Goal: Task Accomplishment & Management: Complete application form

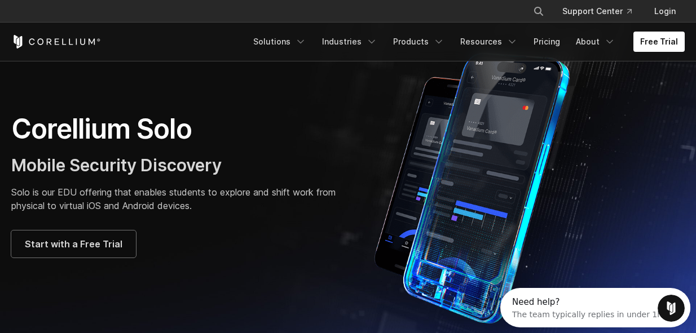
scroll to position [55, 0]
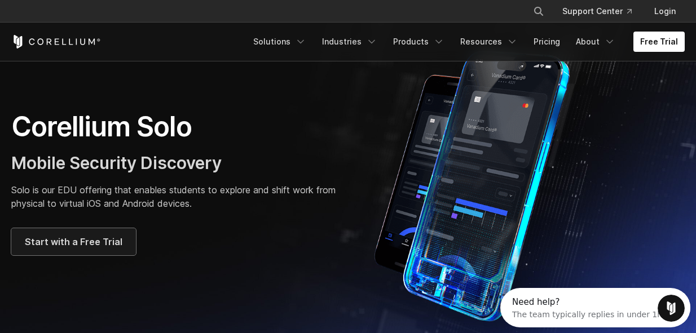
click at [110, 241] on span "Start with a Free Trial" at bounding box center [74, 242] width 98 height 14
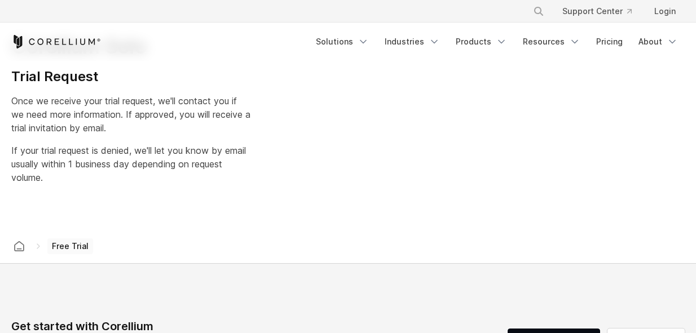
select select "**"
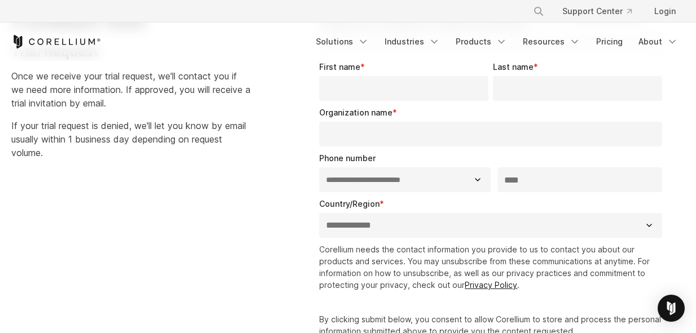
scroll to position [45, 0]
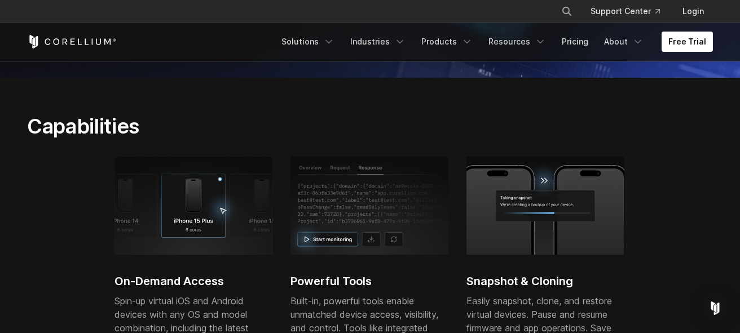
scroll to position [298, 0]
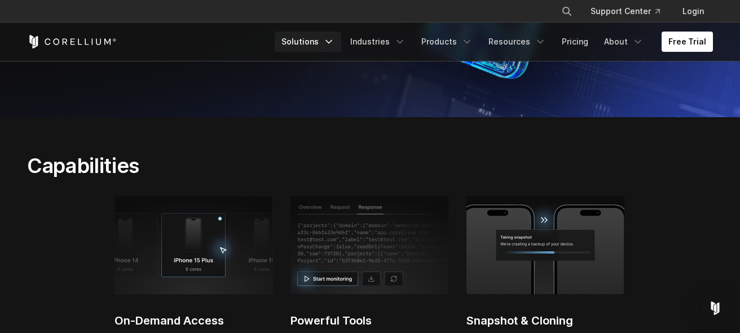
click at [326, 45] on link "Solutions" at bounding box center [308, 42] width 67 height 20
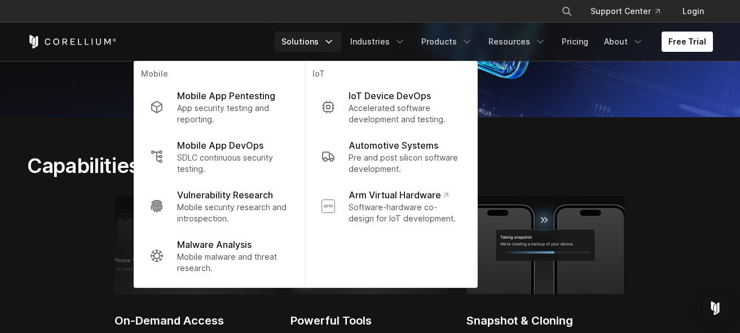
click at [538, 122] on section "Capabilities On-Demand Access Spin-up virtual iOS and Android devices with any …" at bounding box center [370, 302] width 740 height 370
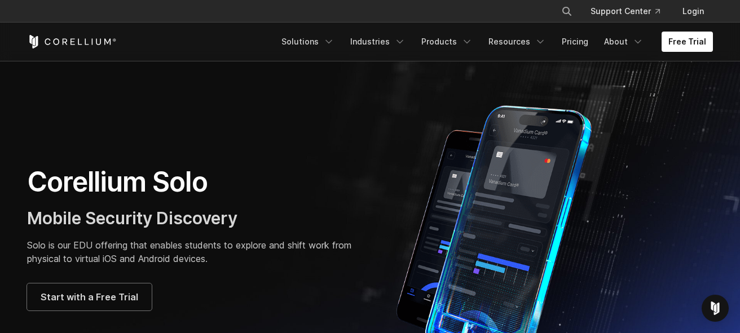
scroll to position [0, 0]
click at [466, 46] on link "Products" at bounding box center [446, 42] width 65 height 20
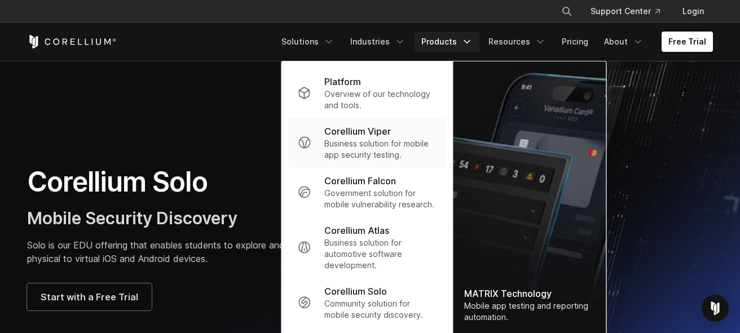
click at [385, 143] on p "Business solution for mobile app security testing." at bounding box center [380, 149] width 112 height 23
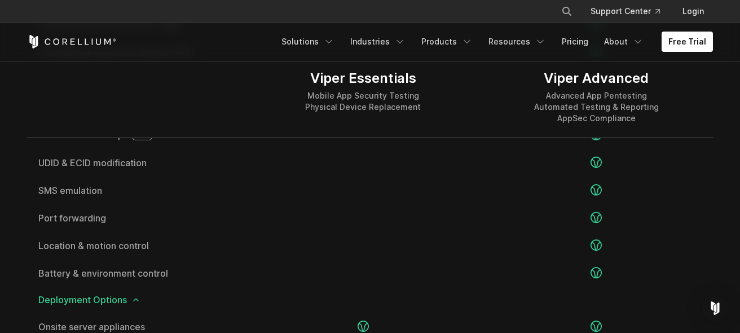
scroll to position [2180, 0]
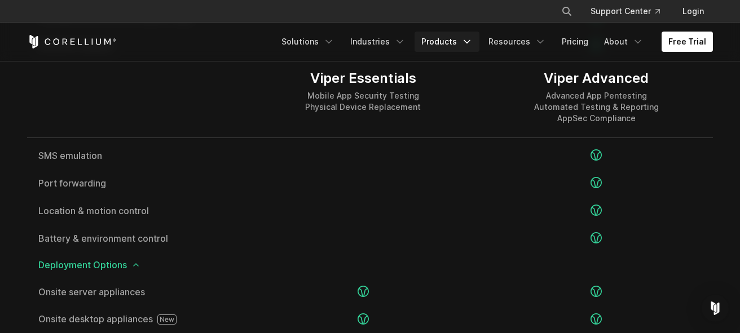
click at [450, 51] on link "Products" at bounding box center [446, 42] width 65 height 20
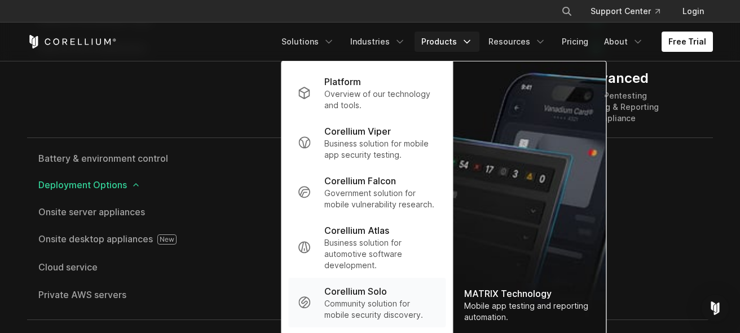
scroll to position [2262, 0]
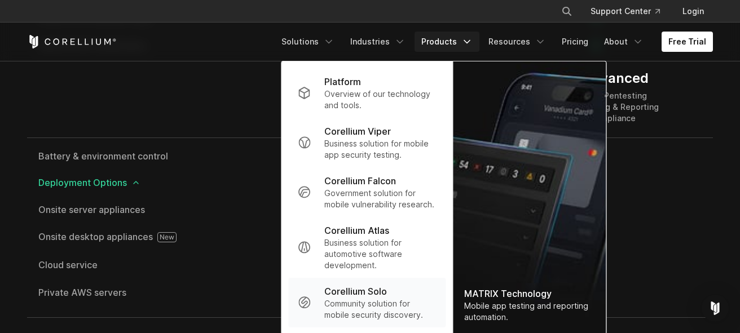
click at [371, 312] on p "Community solution for mobile security discovery." at bounding box center [380, 309] width 112 height 23
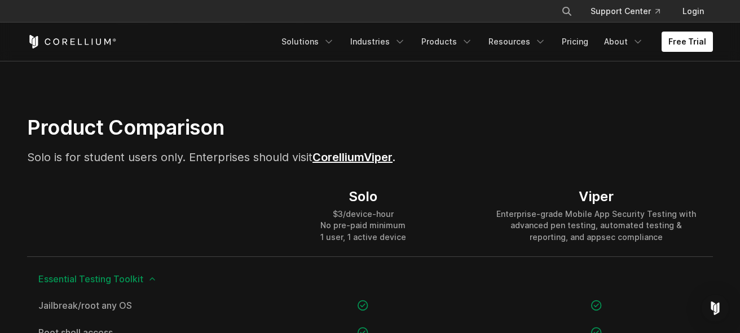
scroll to position [707, 0]
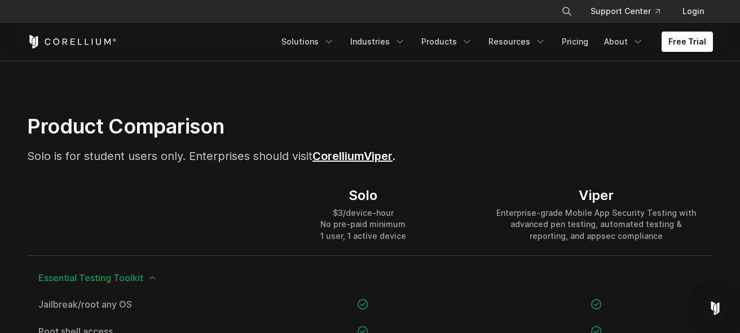
click at [184, 160] on span "Solo is for student users only. Enterprises should visit Corellium" at bounding box center [195, 156] width 337 height 14
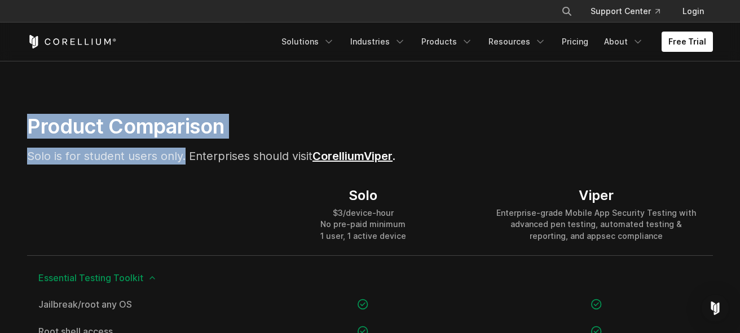
drag, startPoint x: 183, startPoint y: 157, endPoint x: 16, endPoint y: 125, distance: 170.0
click at [16, 125] on div "Product Comparison Solo is for student users only. Enterprises should visit Cor…" at bounding box center [252, 144] width 472 height 60
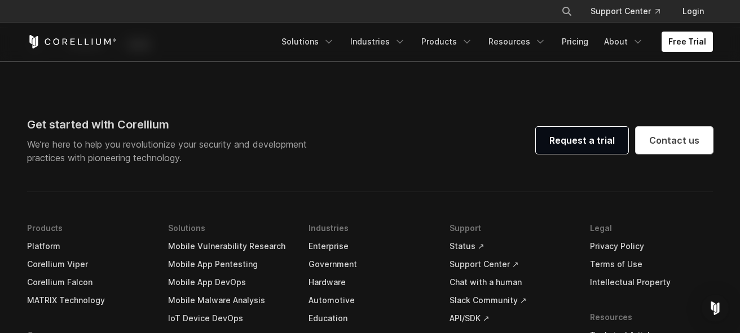
scroll to position [2294, 0]
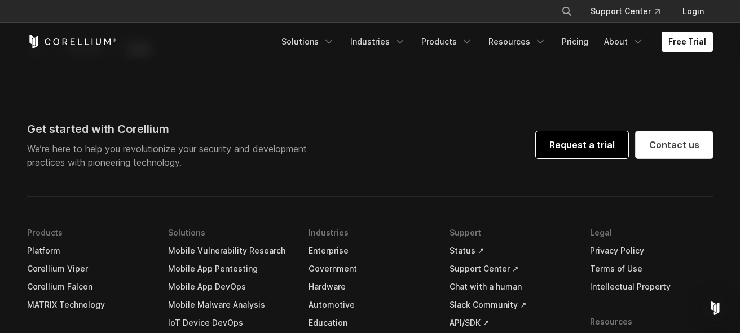
click at [596, 149] on link "Request a trial" at bounding box center [582, 144] width 92 height 27
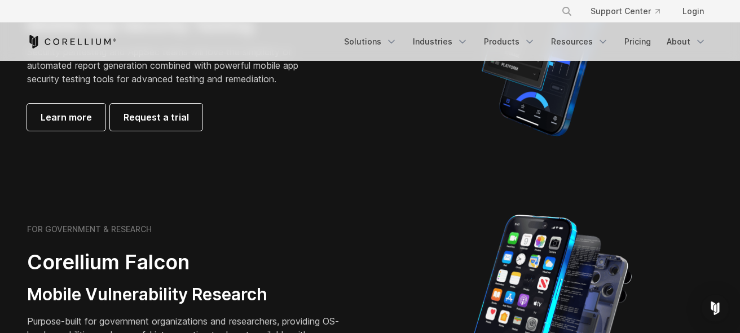
scroll to position [373, 0]
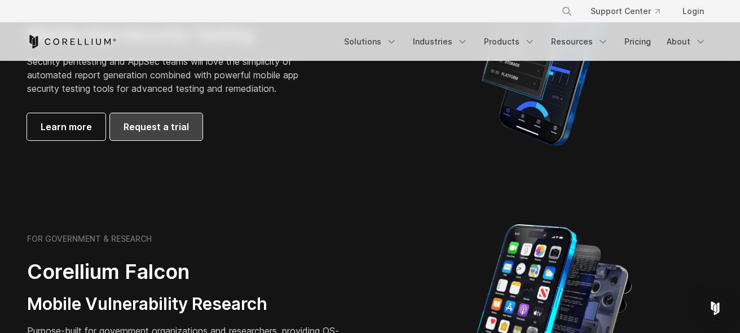
click at [180, 127] on span "Request a trial" at bounding box center [155, 127] width 65 height 14
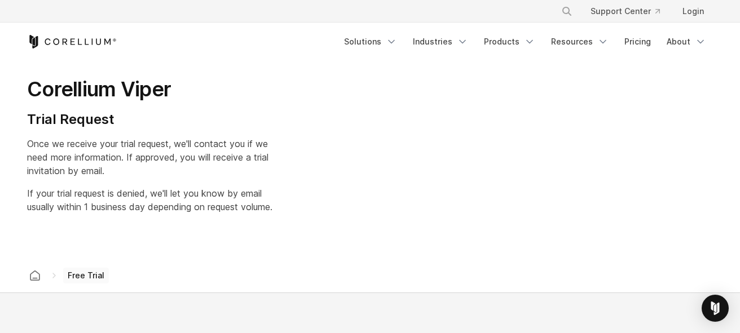
select select "**"
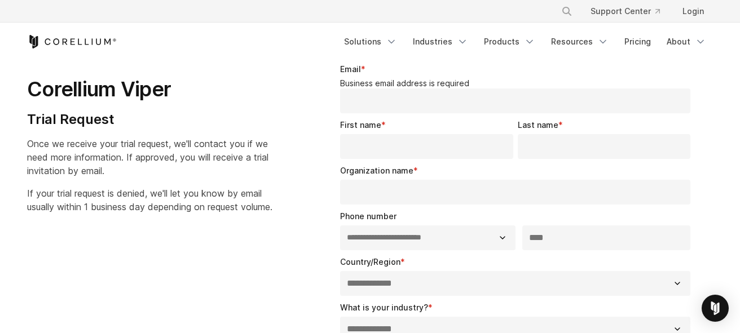
scroll to position [50, 0]
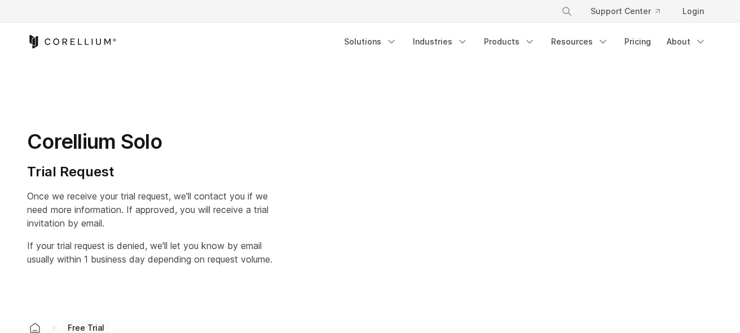
select select "**"
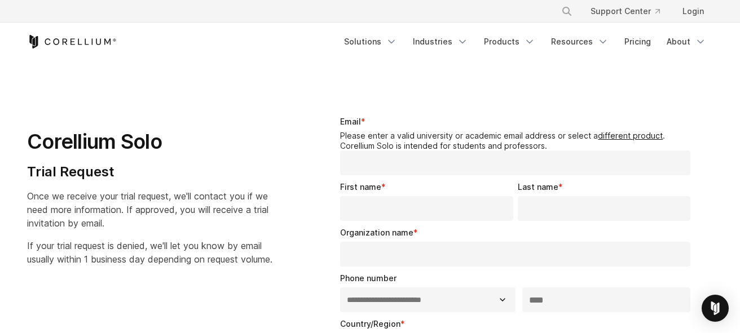
click at [429, 126] on div "Email * Please enter a valid university or academic email address or select a d…" at bounding box center [517, 146] width 355 height 60
click at [630, 135] on link "different product" at bounding box center [630, 136] width 65 height 10
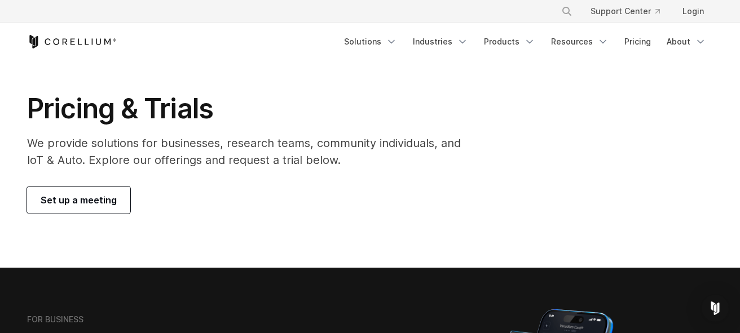
scroll to position [26, 0]
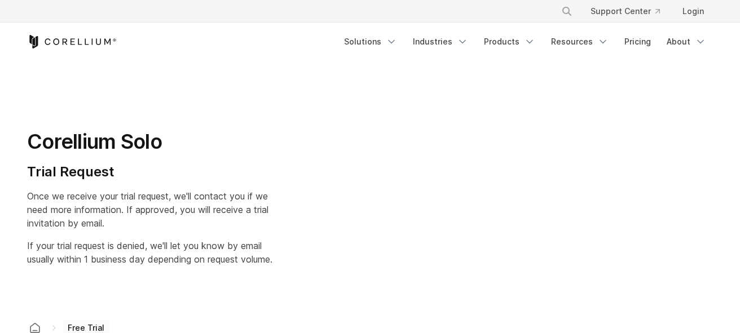
select select "**"
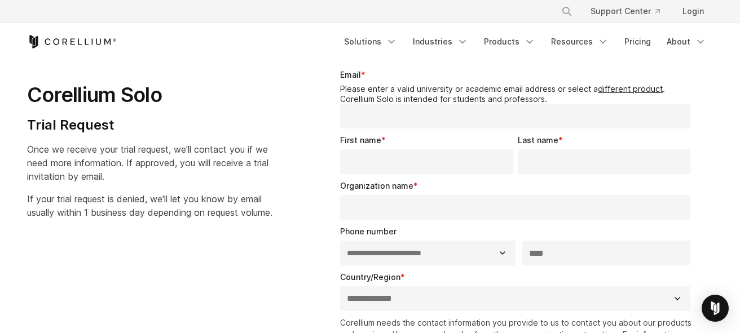
scroll to position [71, 0]
